Goal: Transaction & Acquisition: Obtain resource

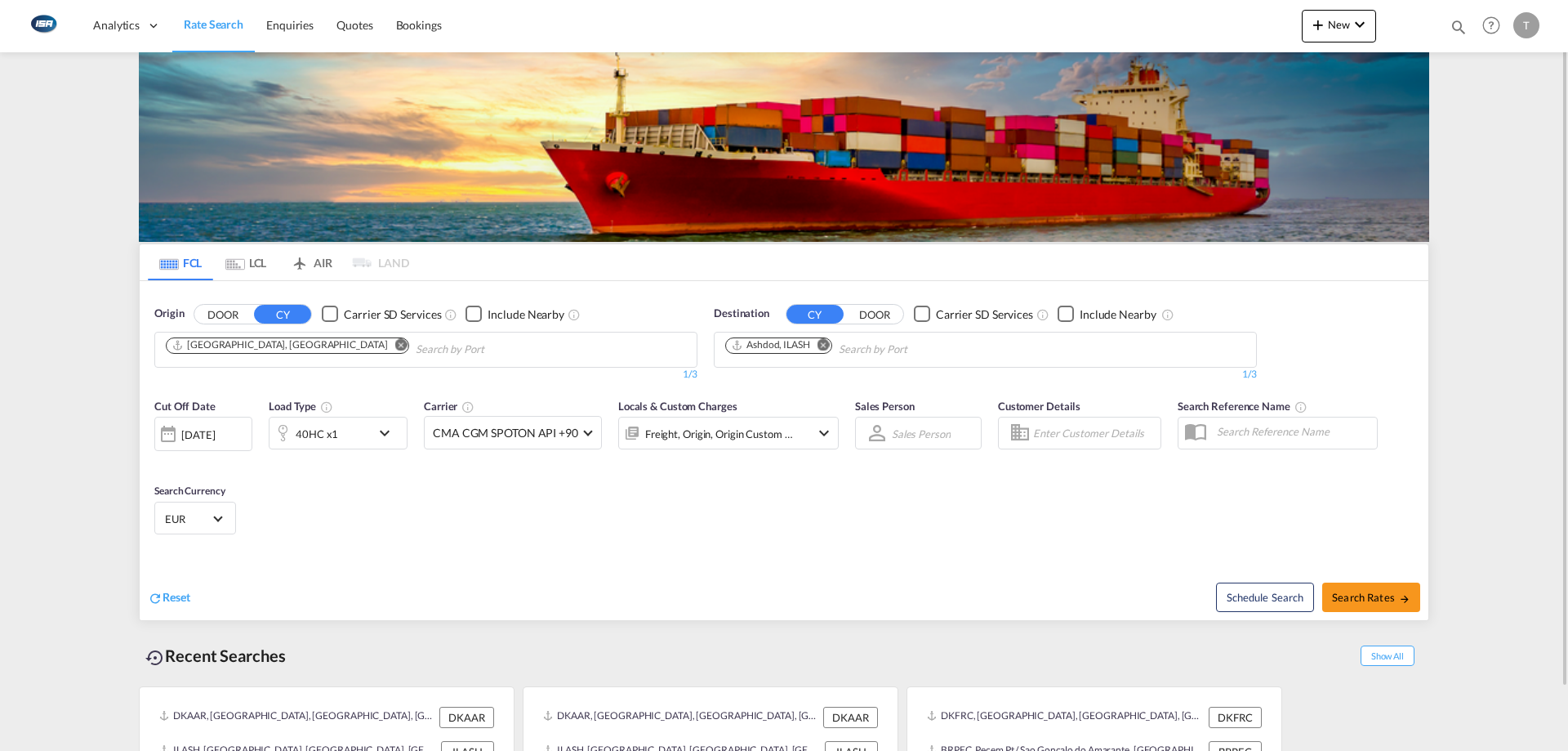
click at [251, 261] on md-tab-item "LCL" at bounding box center [245, 262] width 66 height 36
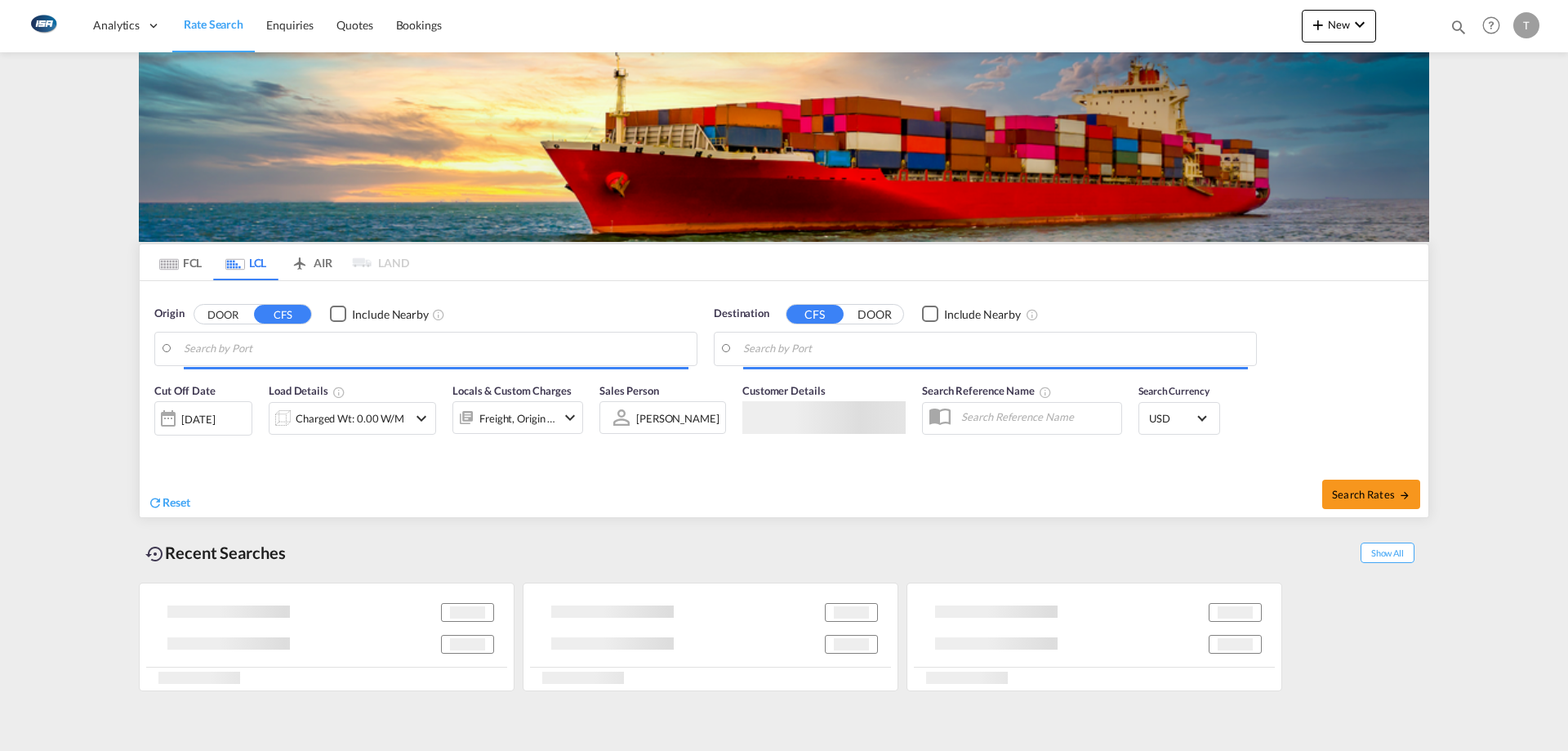
type input "DK-9900, Abildgård, Åsted, Dvergetved, Elling, Flade, Frederikshavn, Gadholt, G…"
type input "Veracruz, MXVER"
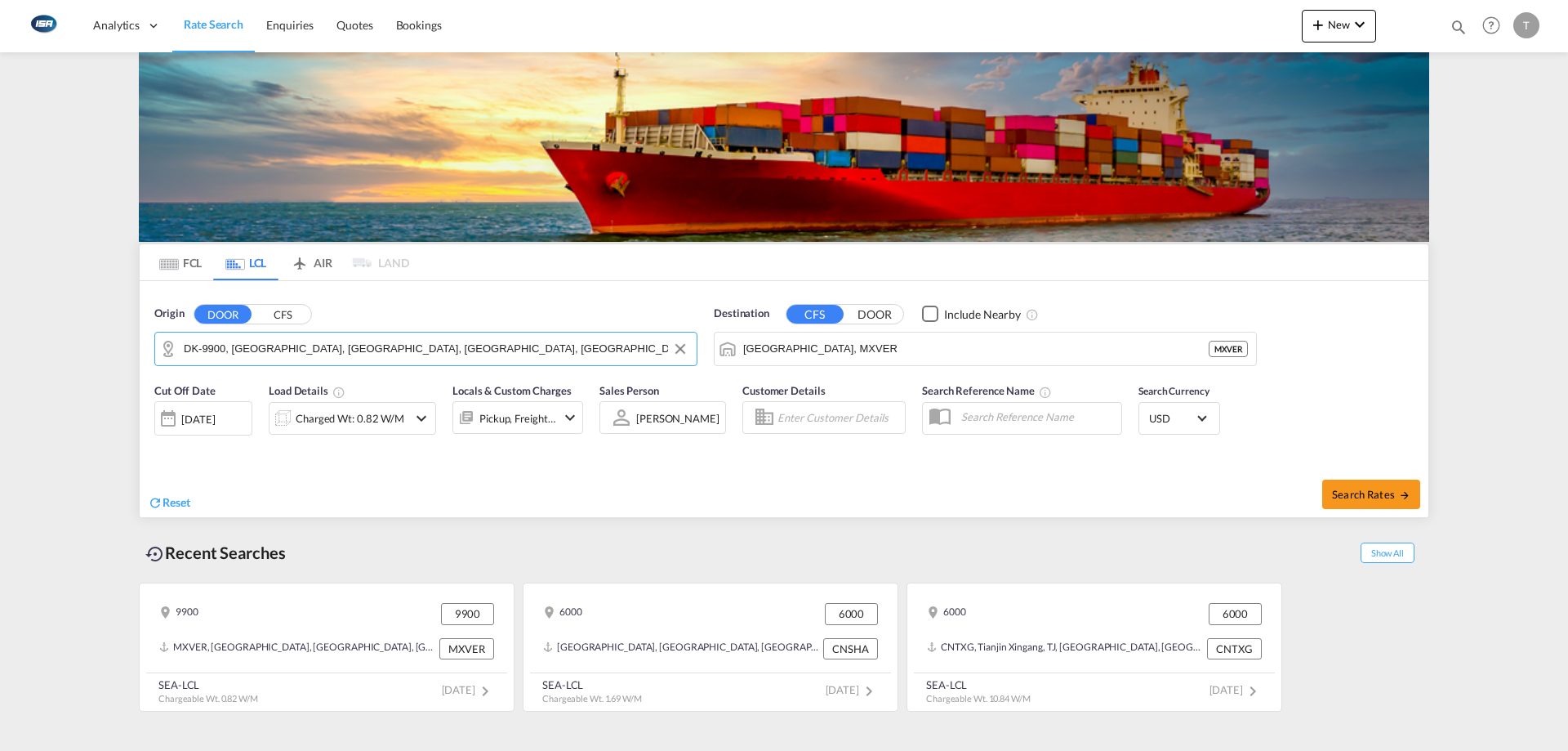
click at [316, 345] on input "DK-9900, Abildgård, Åsted, Dvergetved, Elling, Flade, Frederikshavn, Gadholt, G…" at bounding box center [436, 348] width 505 height 25
drag, startPoint x: 292, startPoint y: 353, endPoint x: 175, endPoint y: 350, distance: 117.0
click at [263, 349] on input "8270 højbjerg" at bounding box center [436, 348] width 505 height 25
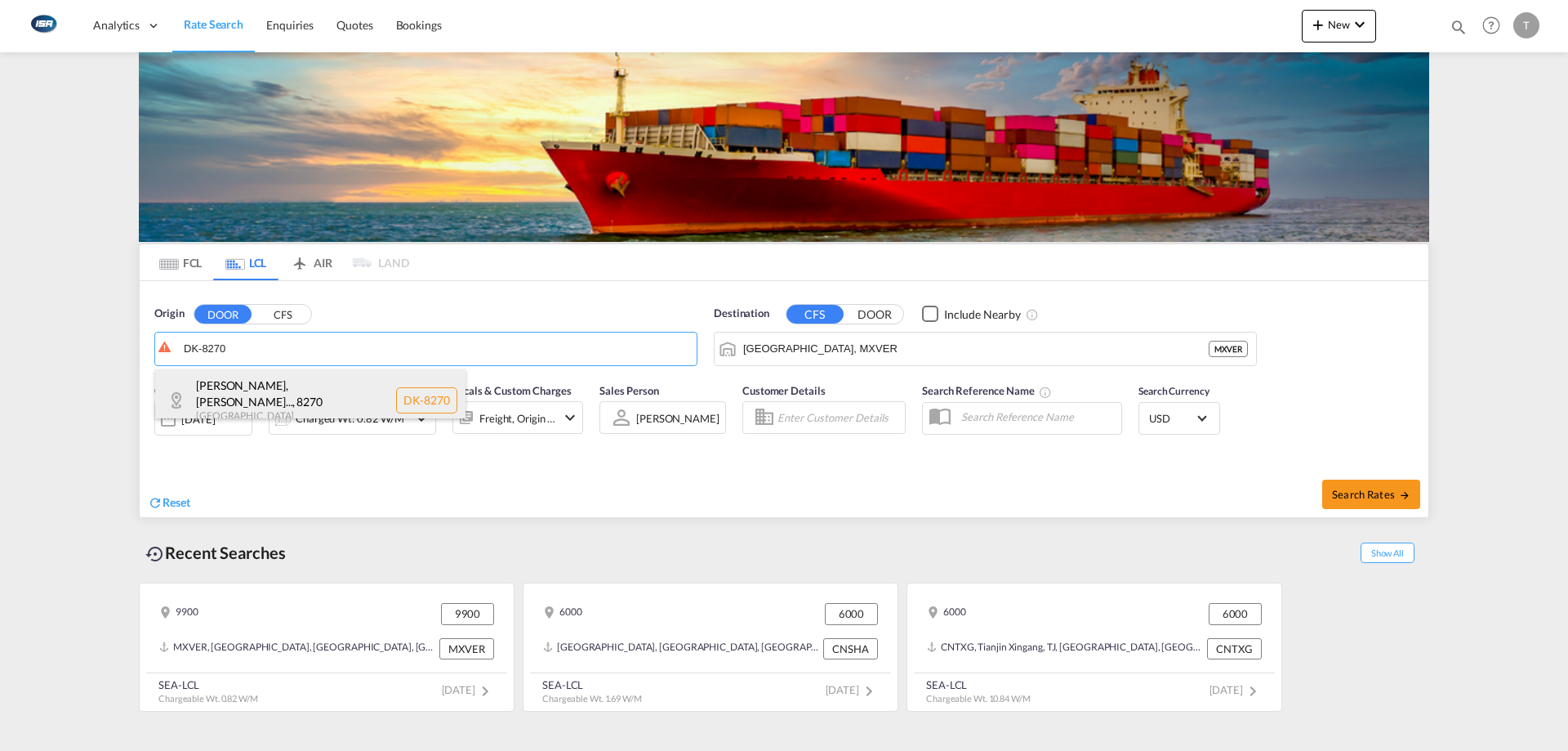
click at [271, 376] on div "Fredens, Hoejbjer... , 8270 Denmark DK-8270" at bounding box center [310, 400] width 311 height 62
type input "DK-8270, Fredens, Hoejbjerg, Holme, Mårslet, Skåde, Tranbjerg"
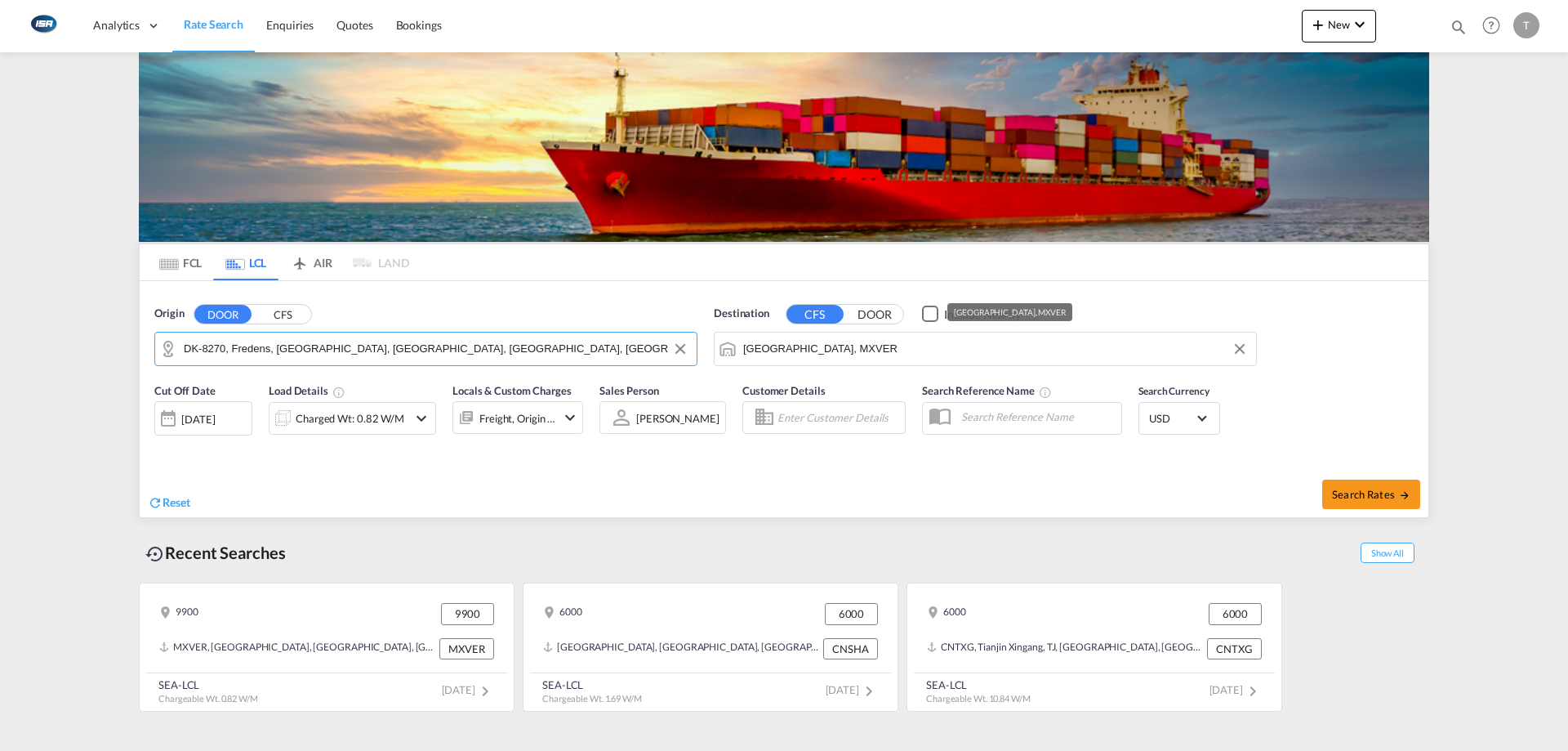
click at [844, 358] on input "Veracruz, MXVER" at bounding box center [995, 348] width 505 height 25
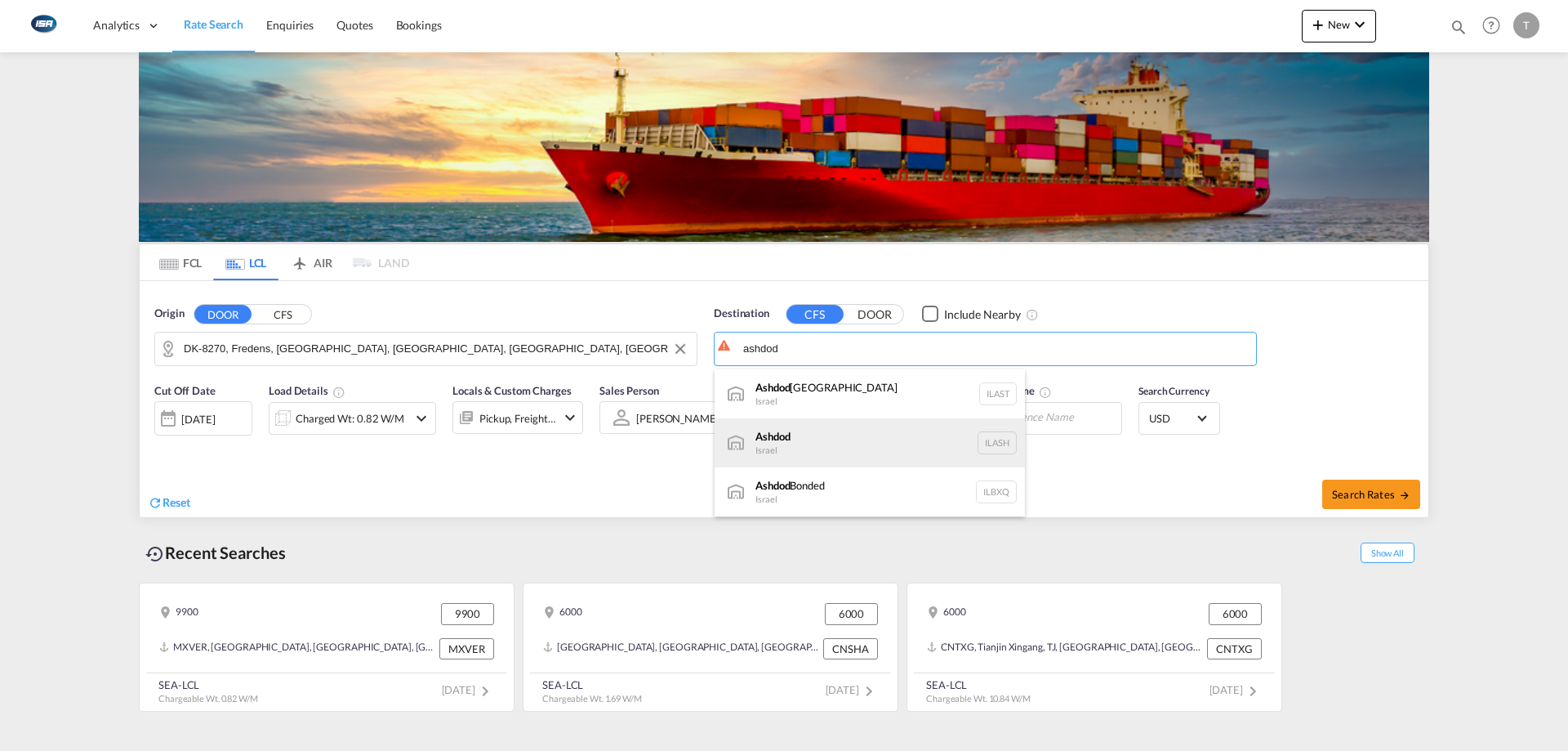
click at [844, 433] on div "Ashdod Israel ILASH" at bounding box center [870, 443] width 311 height 49
type input "Ashdod, ILASH"
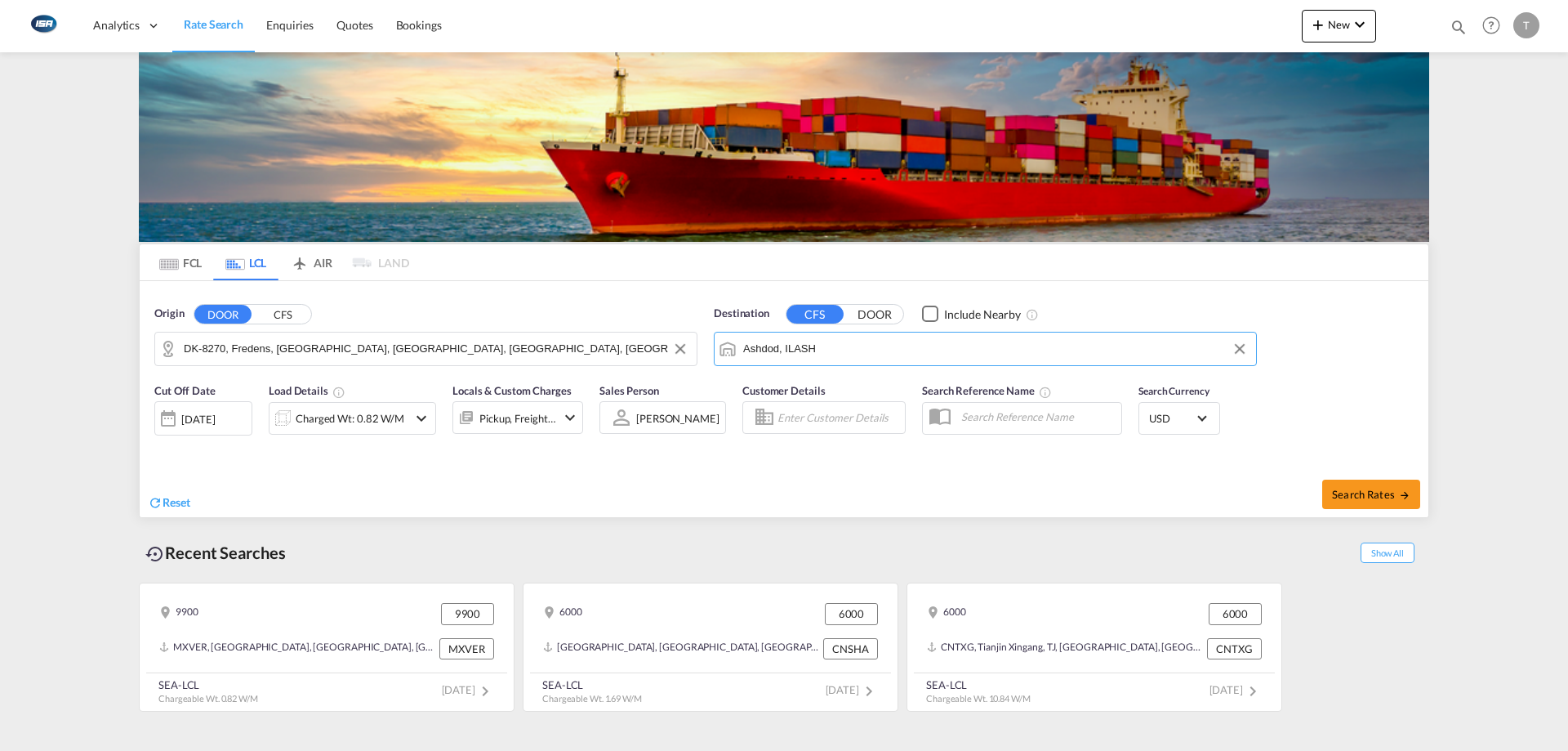
click at [373, 416] on div "Charged Wt: 0.82 W/M" at bounding box center [350, 418] width 109 height 23
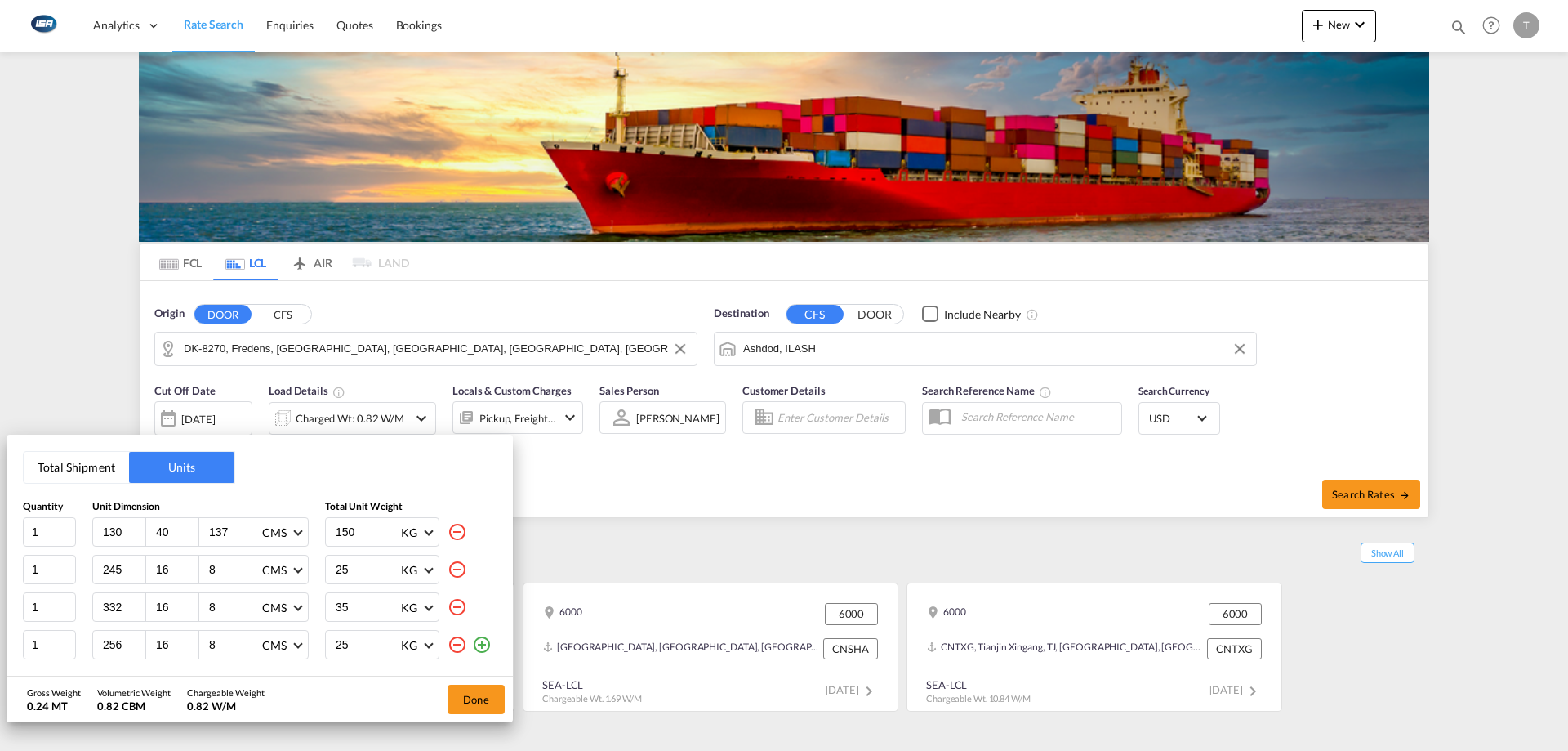
click at [461, 537] on md-icon "icon-minus-circle-outline" at bounding box center [457, 531] width 20 height 20
type input "245"
type input "16"
type input "8"
type input "25"
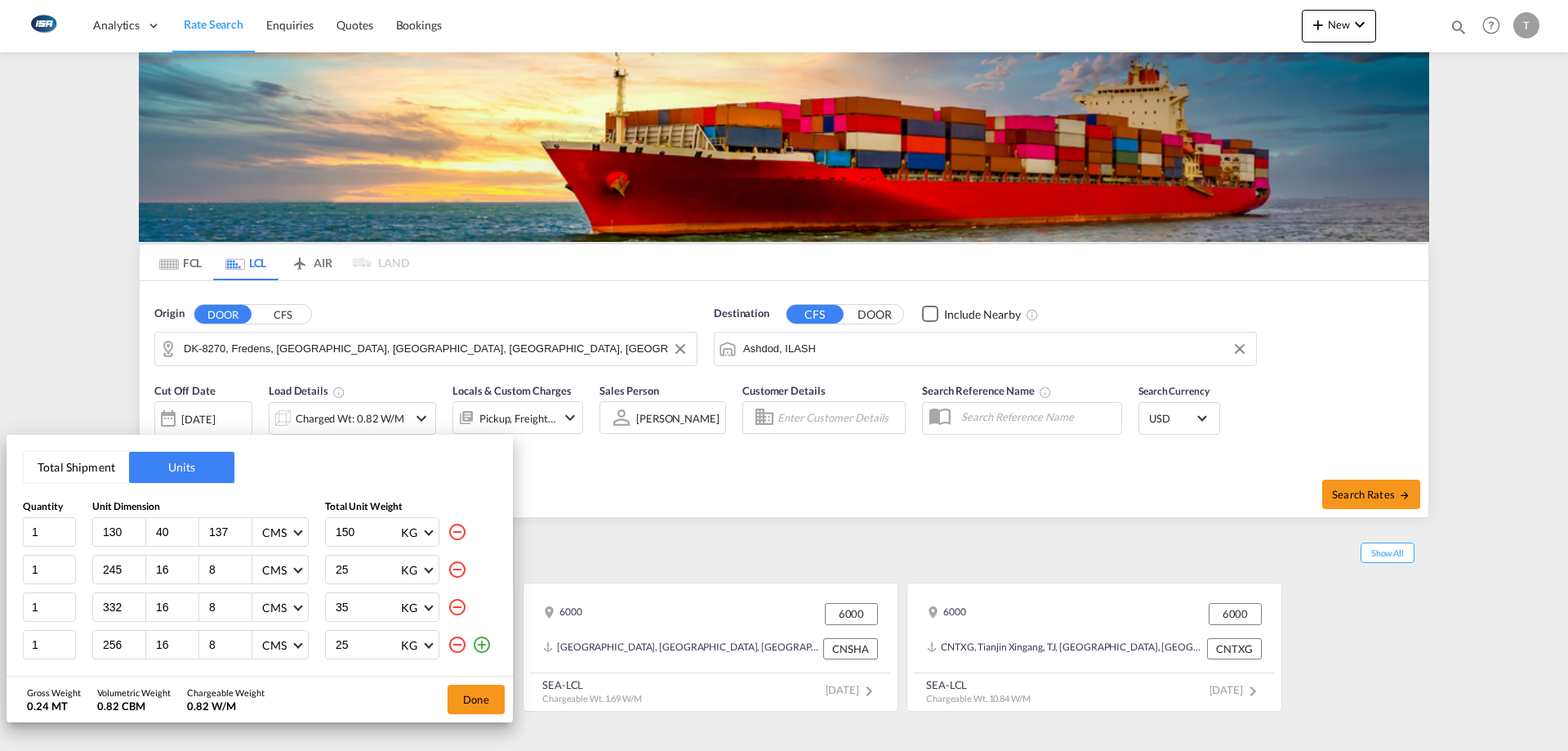
type input "332"
type input "35"
type input "256"
type input "25"
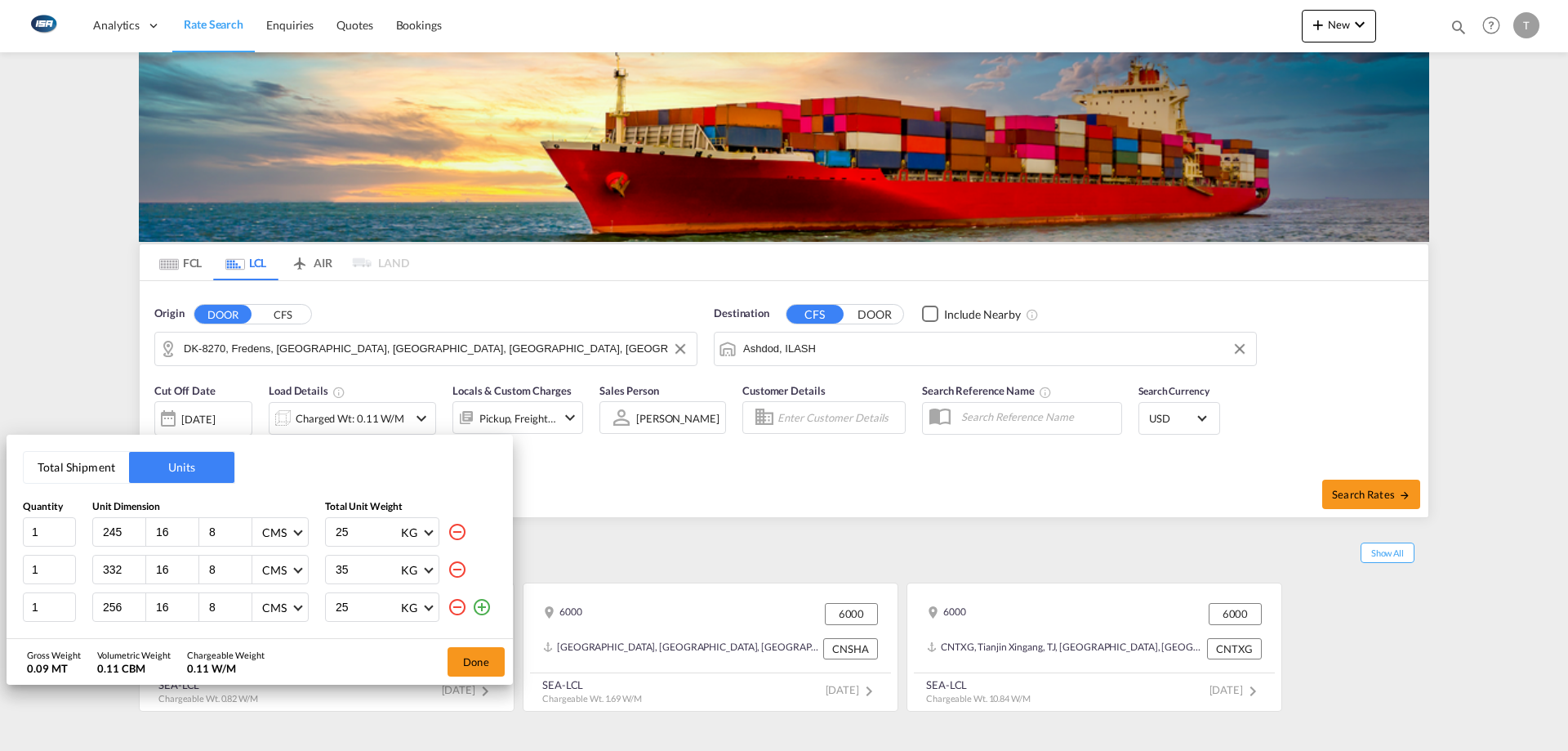
click at [459, 534] on md-icon "icon-minus-circle-outline" at bounding box center [457, 531] width 20 height 20
type input "332"
type input "35"
type input "256"
type input "25"
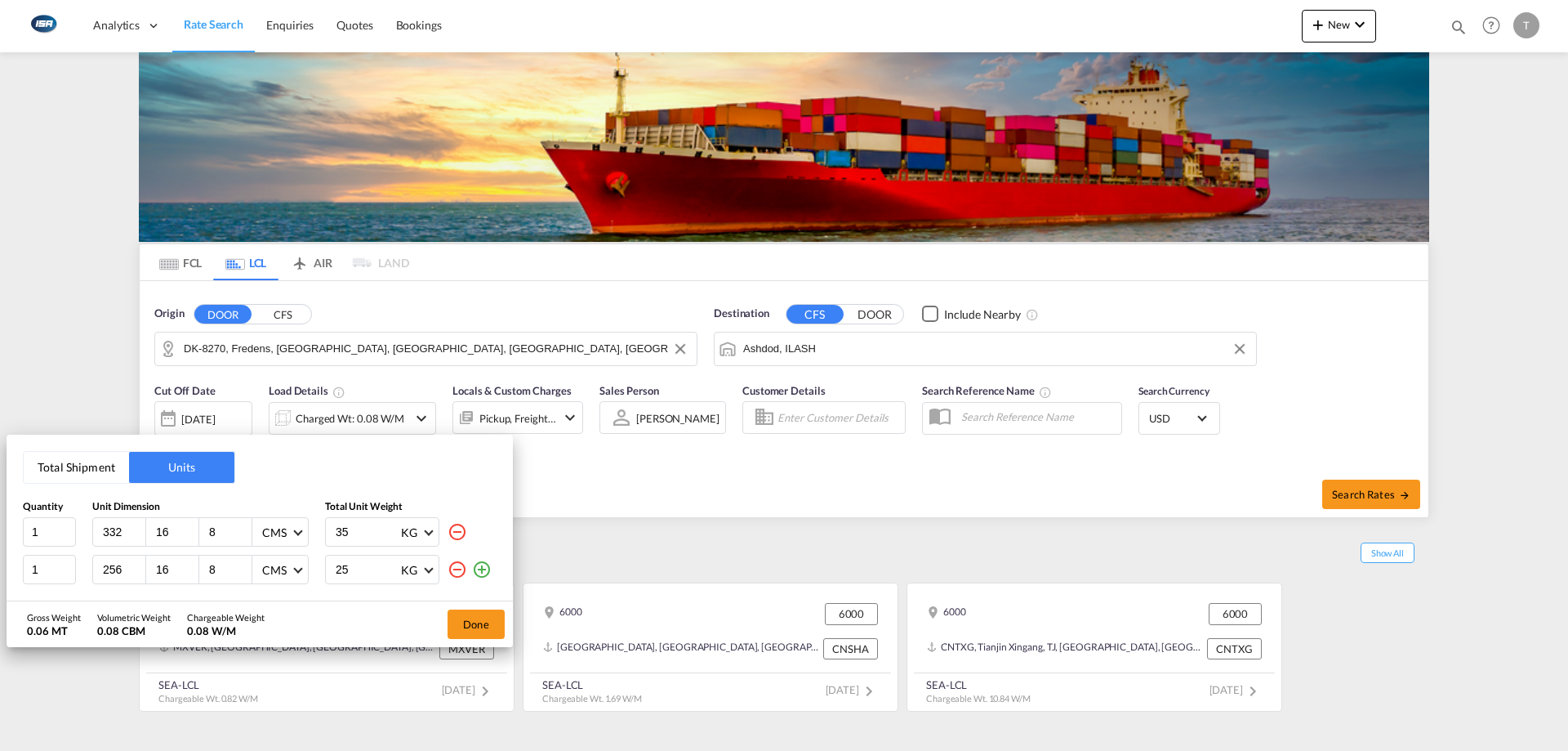
click at [459, 534] on md-icon "icon-minus-circle-outline" at bounding box center [457, 531] width 20 height 20
type input "256"
type input "25"
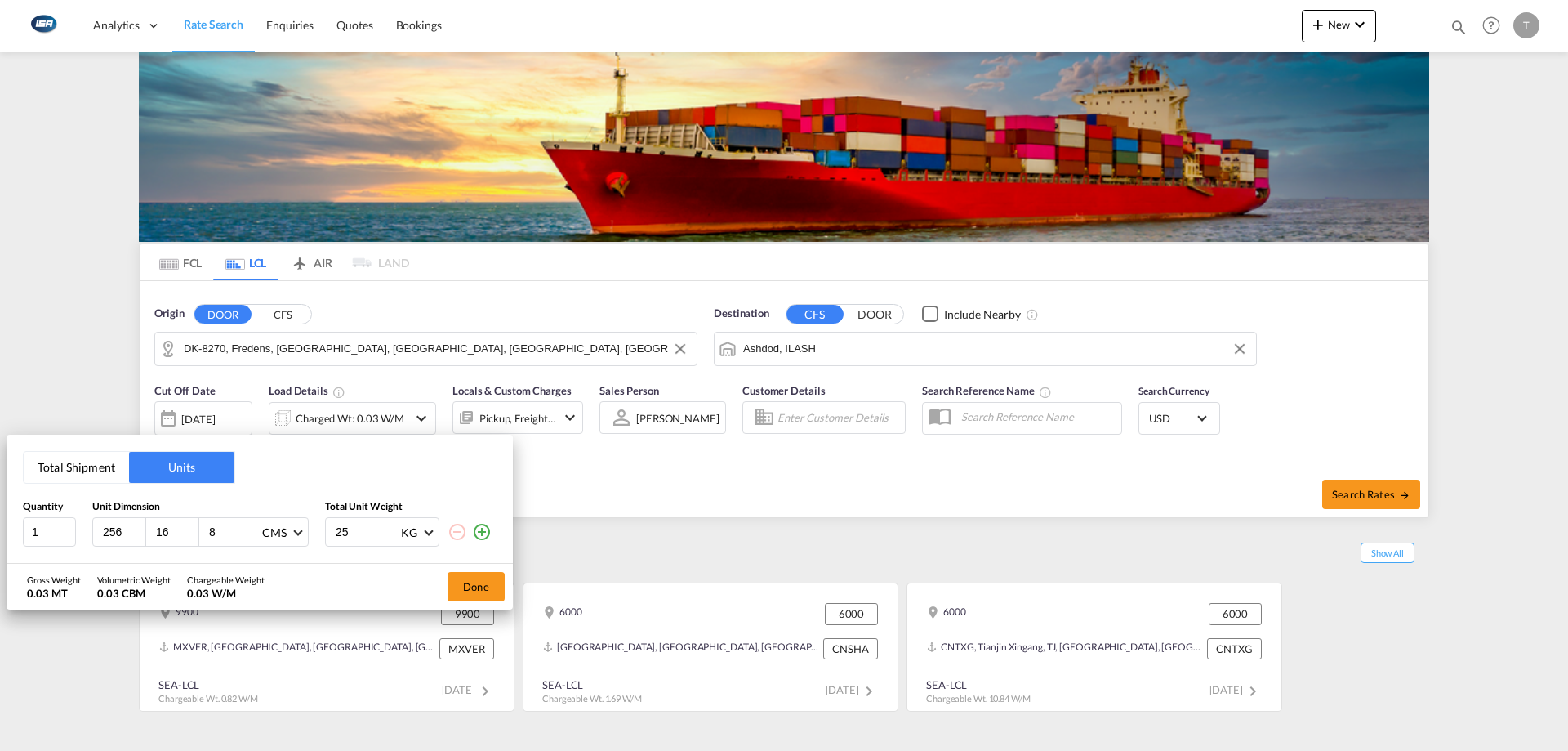
click at [43, 479] on button "Total Shipment" at bounding box center [77, 467] width 106 height 31
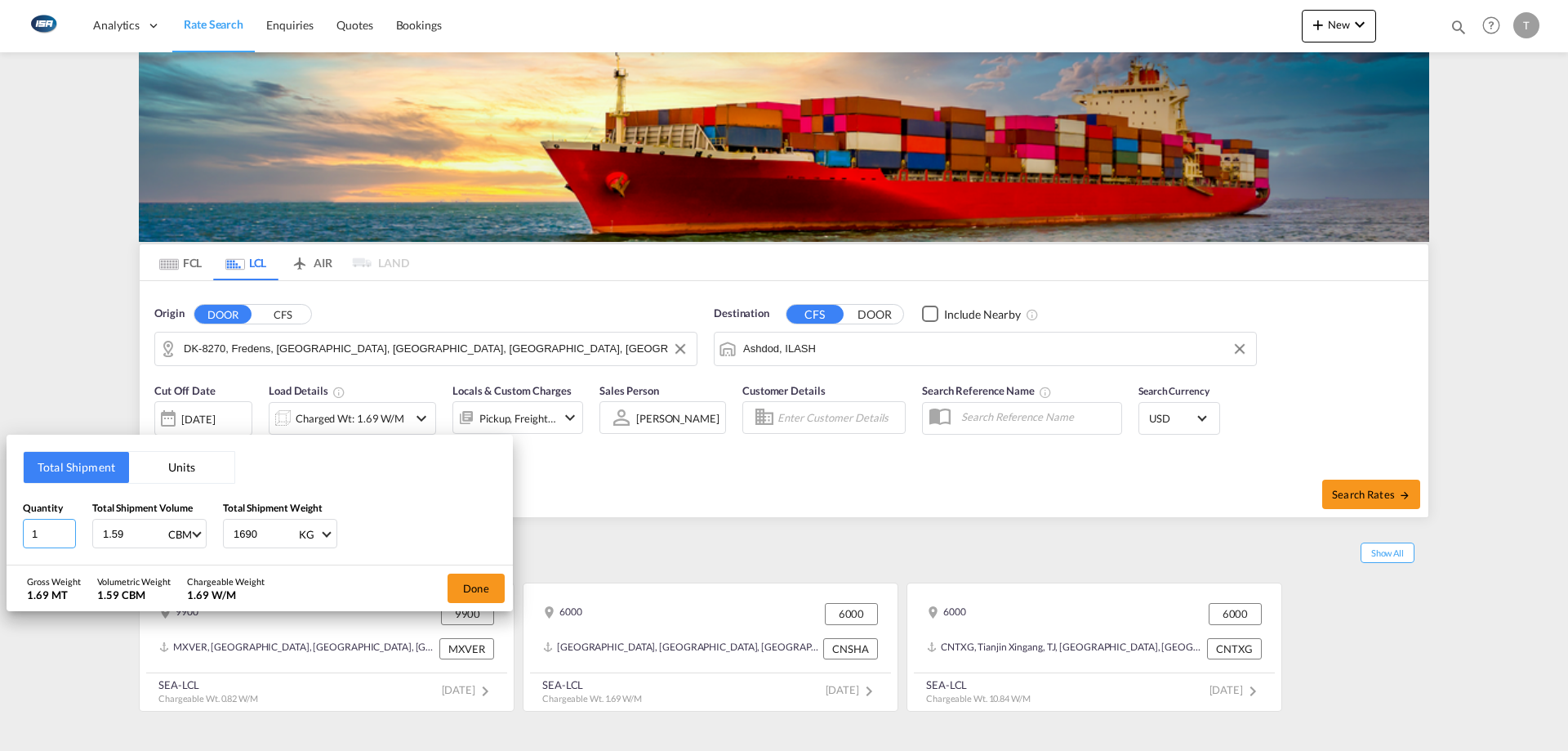
drag, startPoint x: 2, startPoint y: 532, endPoint x: 42, endPoint y: 546, distance: 42.4
click at [0, 534] on div "Total Shipment Units Quantity 1 Total Shipment Volume 1.59 CBM CBM CFT Total Sh…" at bounding box center [784, 376] width 1568 height 751
type input "4"
type input "7.44"
type input "1130"
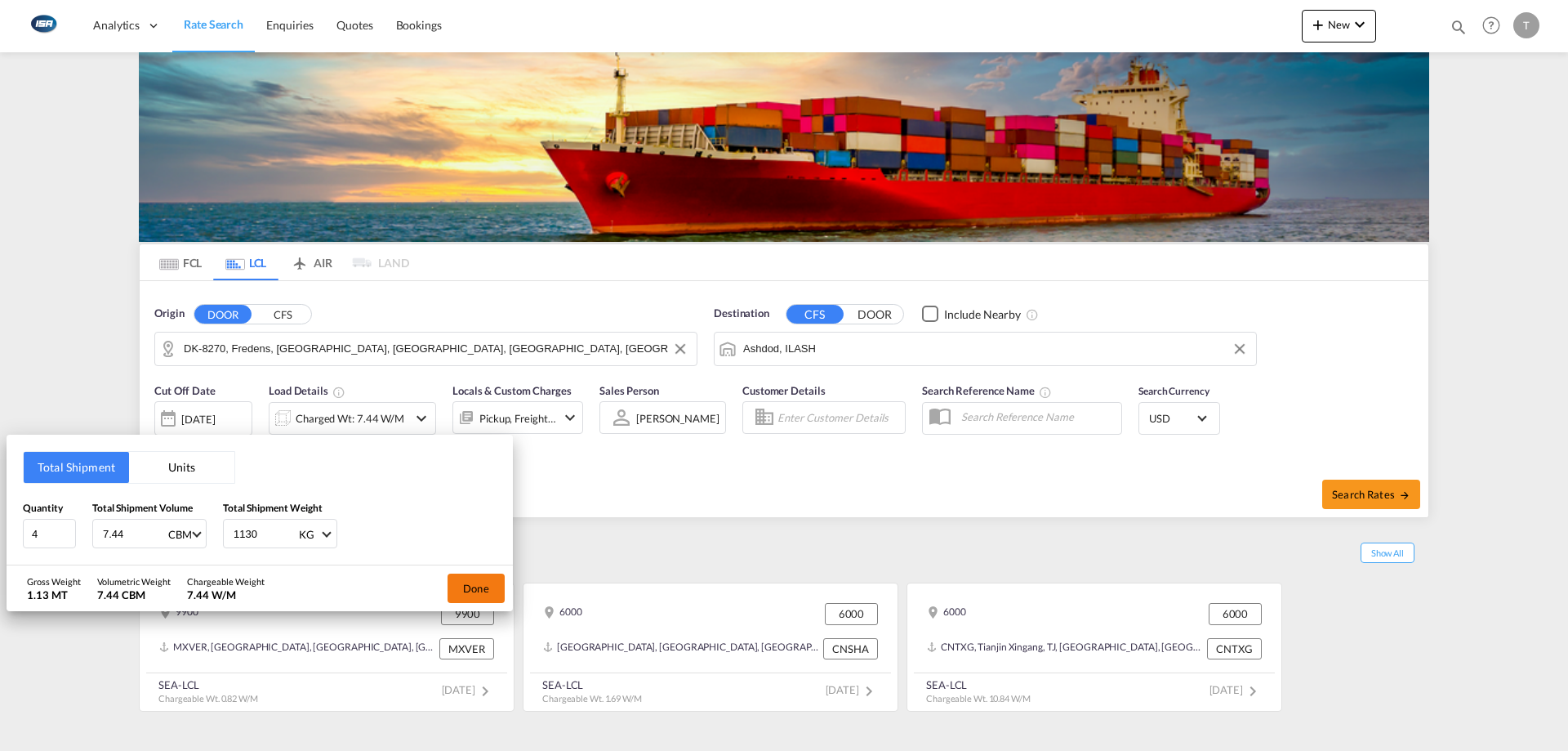
click at [474, 587] on button "Done" at bounding box center [476, 588] width 57 height 30
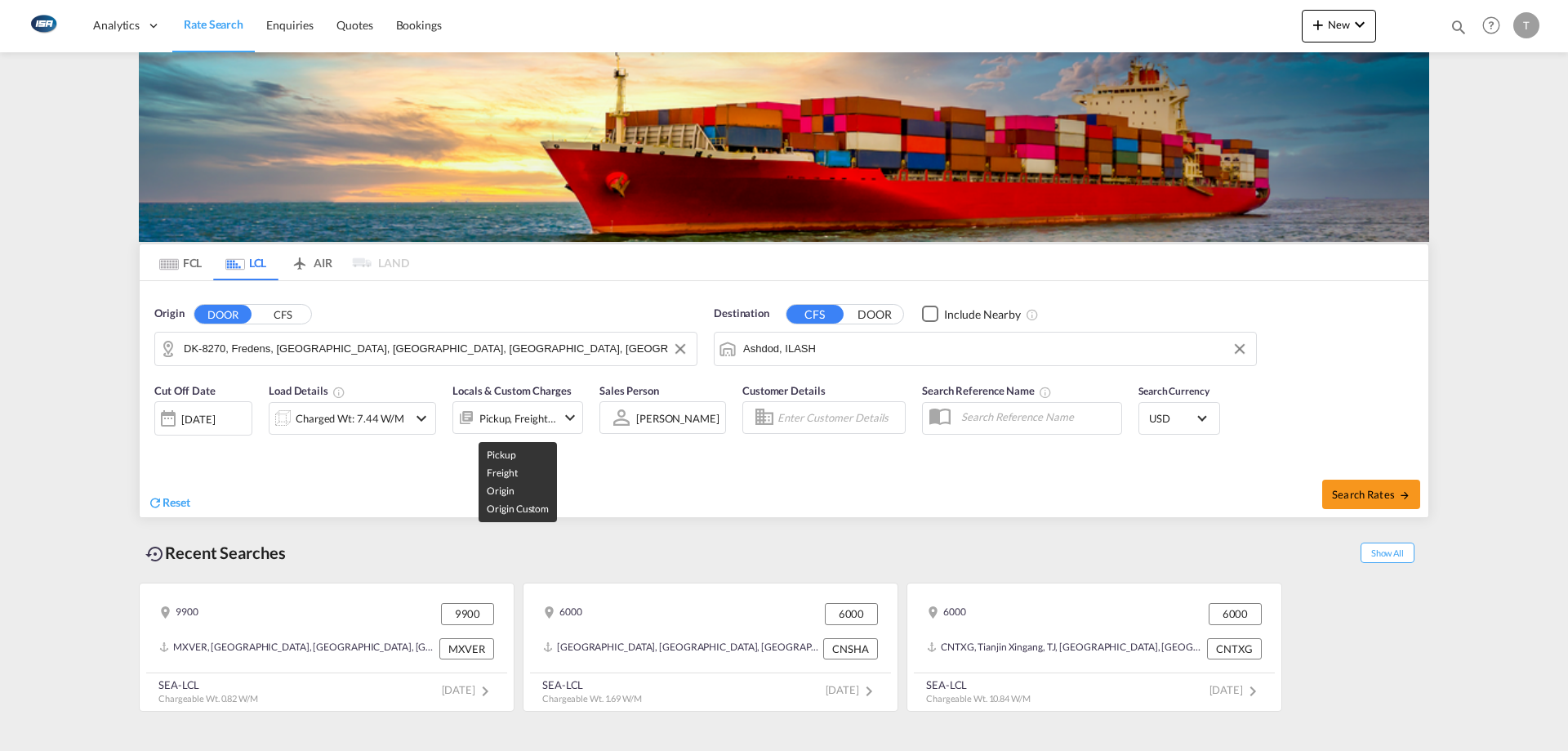
click at [523, 422] on div "Pickup, Freight +2" at bounding box center [518, 418] width 77 height 23
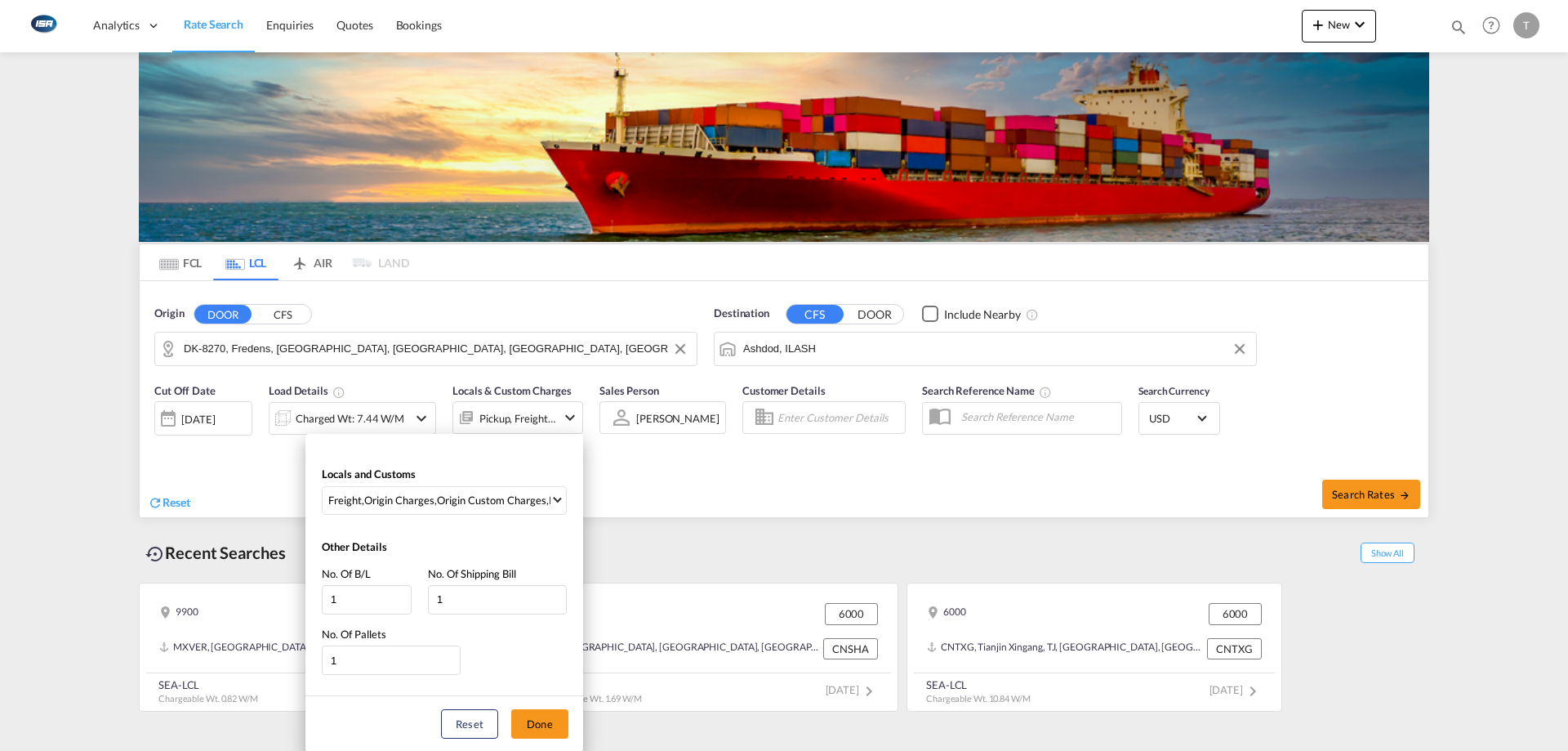
drag, startPoint x: 500, startPoint y: 479, endPoint x: 493, endPoint y: 484, distance: 8.6
click at [499, 479] on div "Locals and Customs Freight , Origin Charges , Origin Custom Charges , Pickup Ch…" at bounding box center [444, 486] width 278 height 72
click at [485, 498] on div "Origin Custom Charges" at bounding box center [491, 500] width 110 height 14
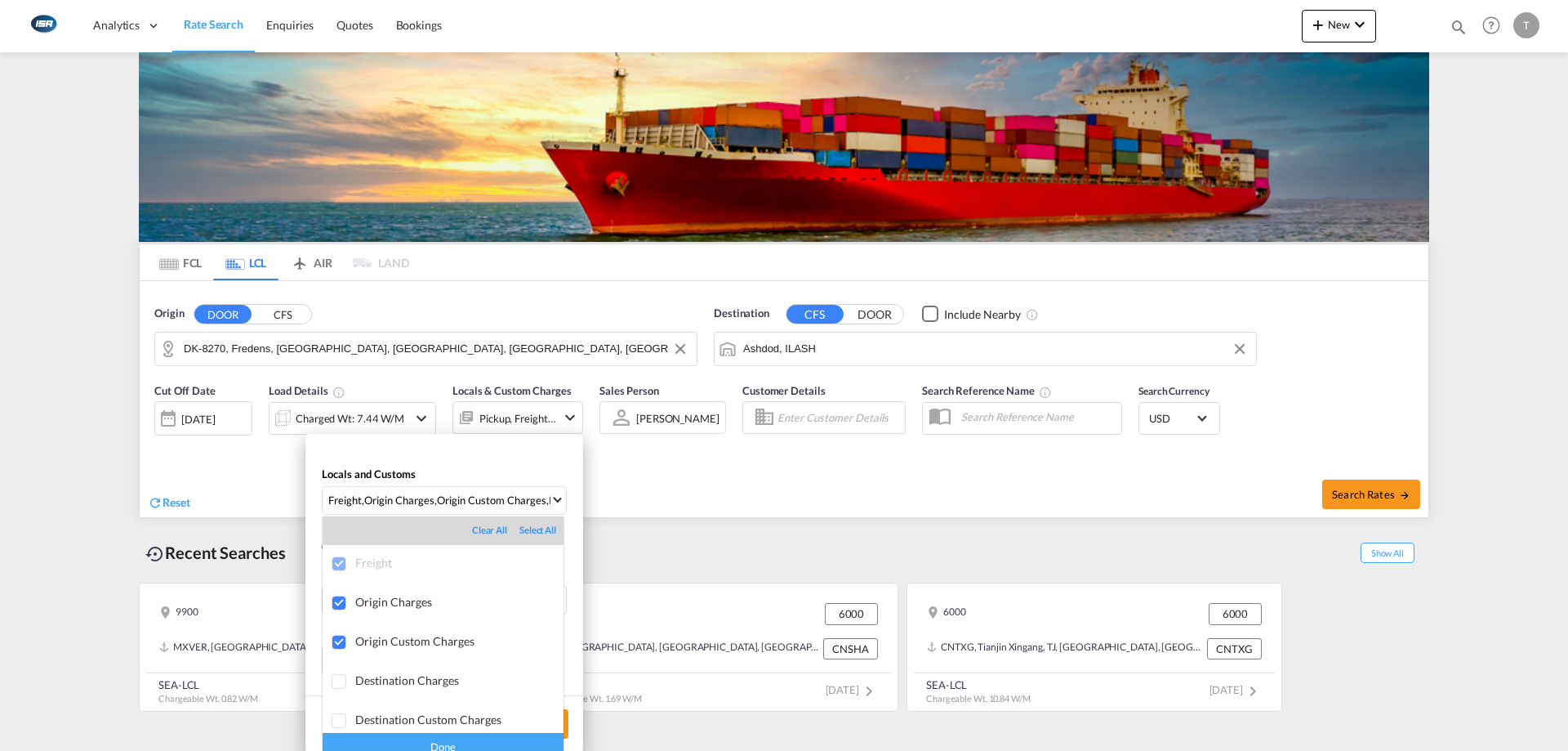
click at [476, 744] on div "Done" at bounding box center [443, 748] width 241 height 29
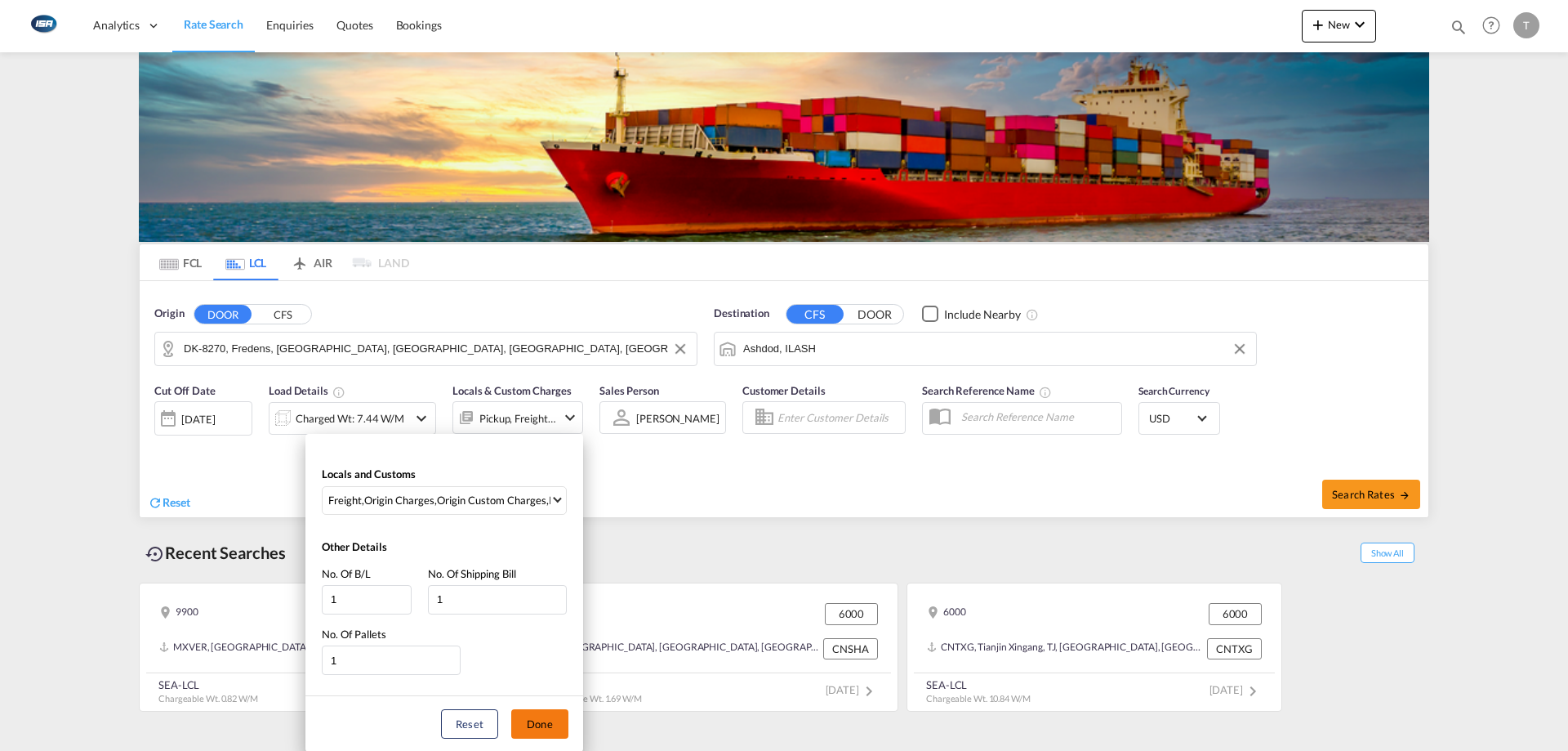
click at [543, 727] on button "Done" at bounding box center [540, 724] width 57 height 30
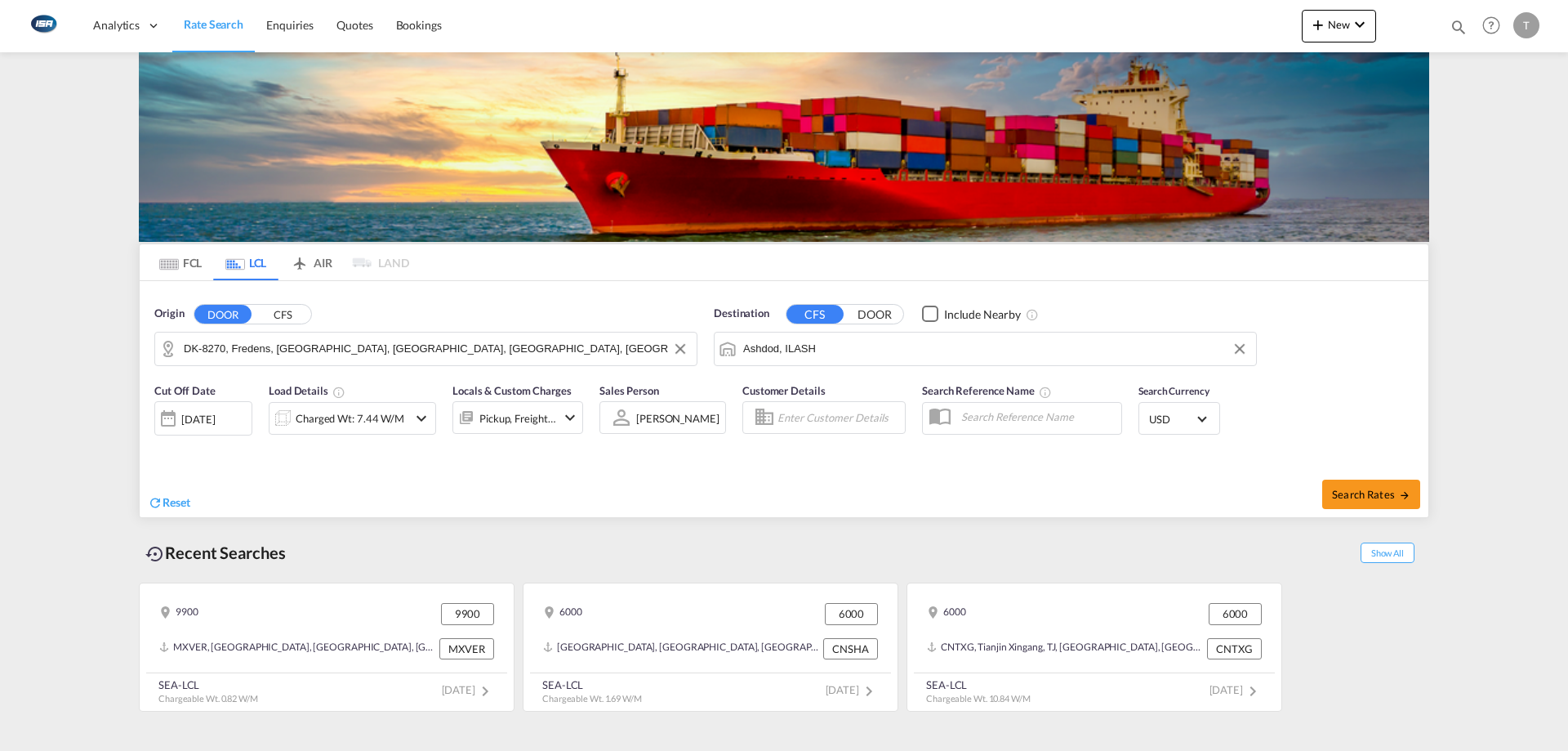
click at [1188, 427] on md-select-value "USD" at bounding box center [1179, 418] width 64 height 23
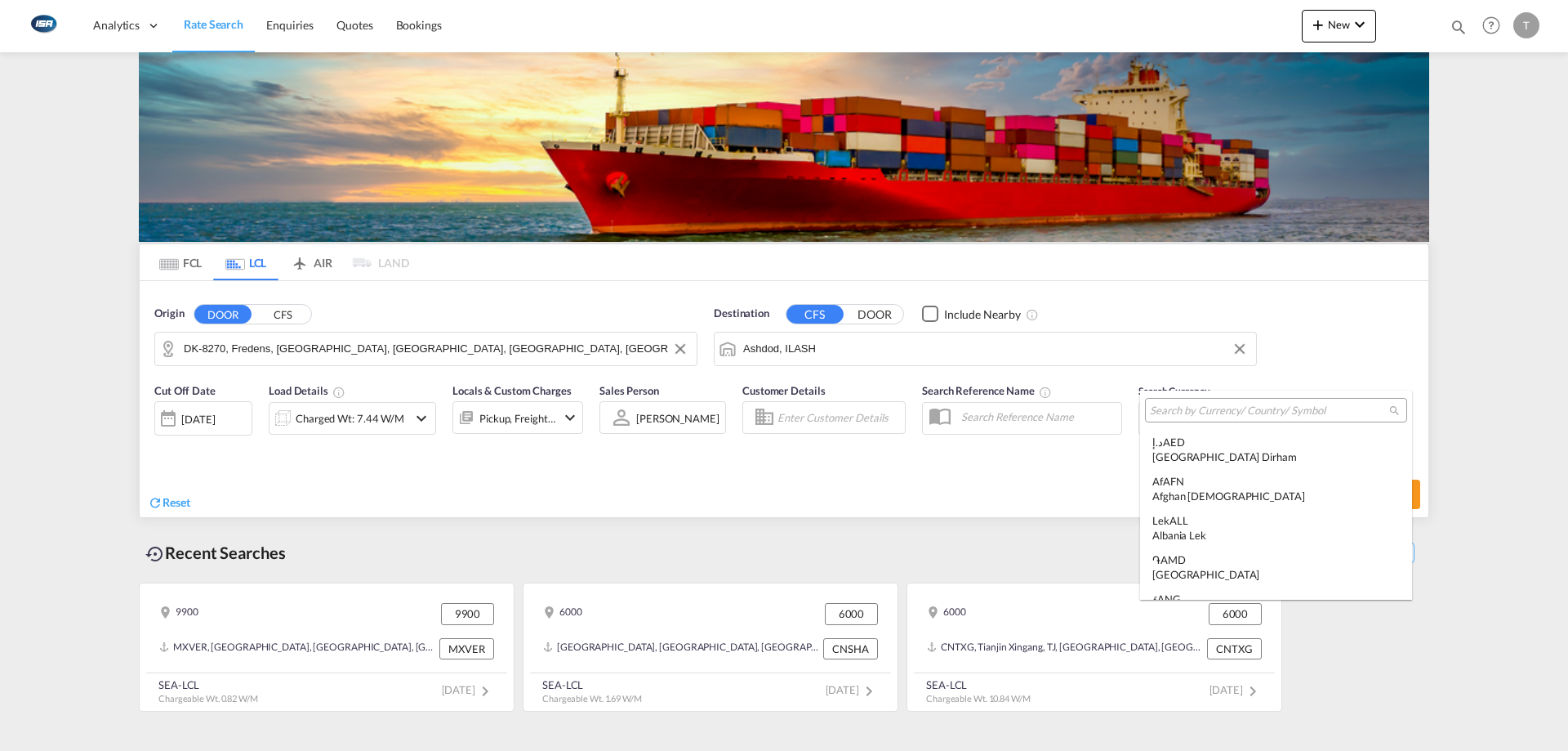
scroll to position [5640, 0]
click at [1244, 416] on input "search" at bounding box center [1269, 410] width 239 height 14
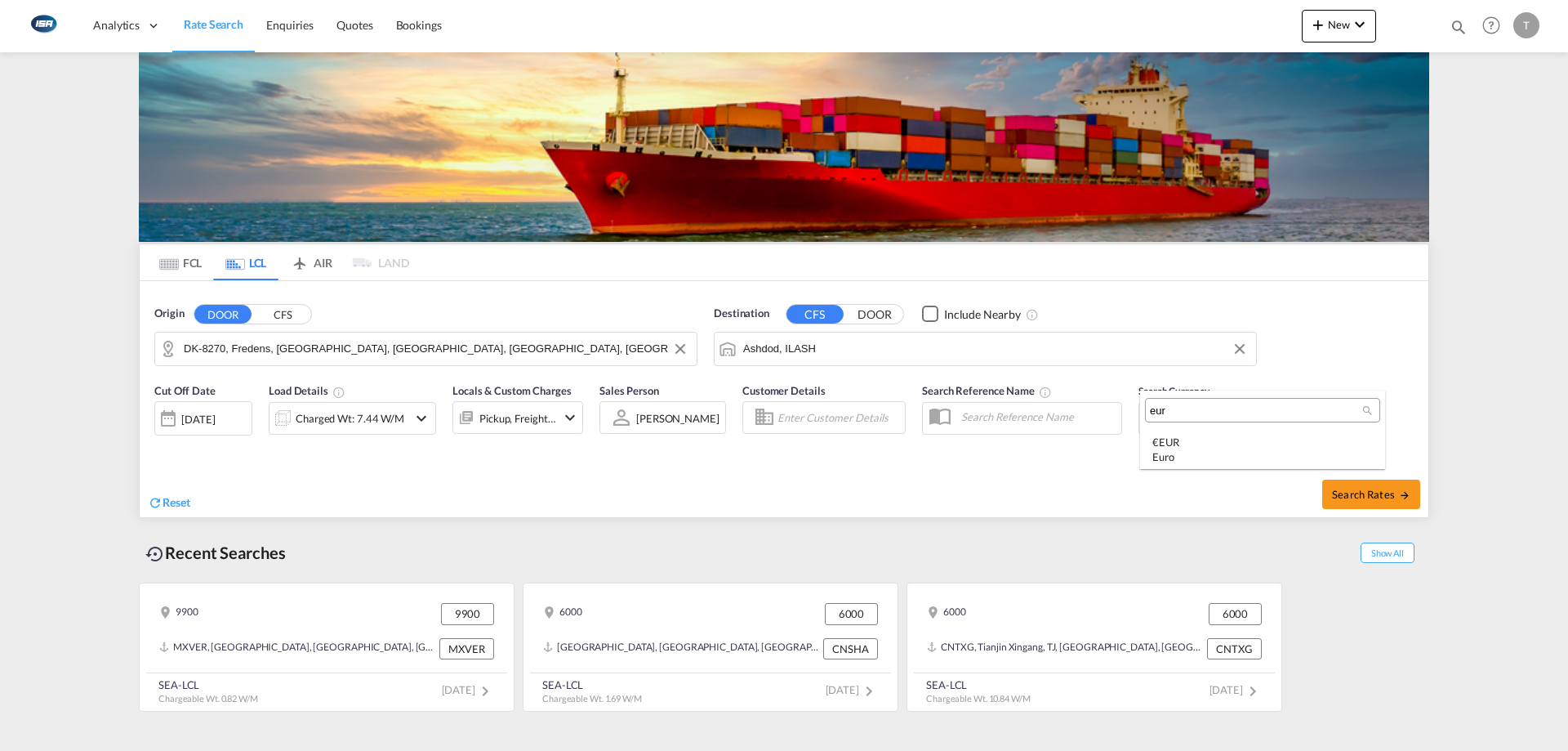
scroll to position [0, 0]
type input "eur"
click at [1232, 455] on div "Euro" at bounding box center [1262, 456] width 220 height 14
click at [1370, 495] on span "Search Rates" at bounding box center [1371, 494] width 78 height 13
type input "8270 to ILASH / 22 Aug 2025"
